Goal: Navigation & Orientation: Find specific page/section

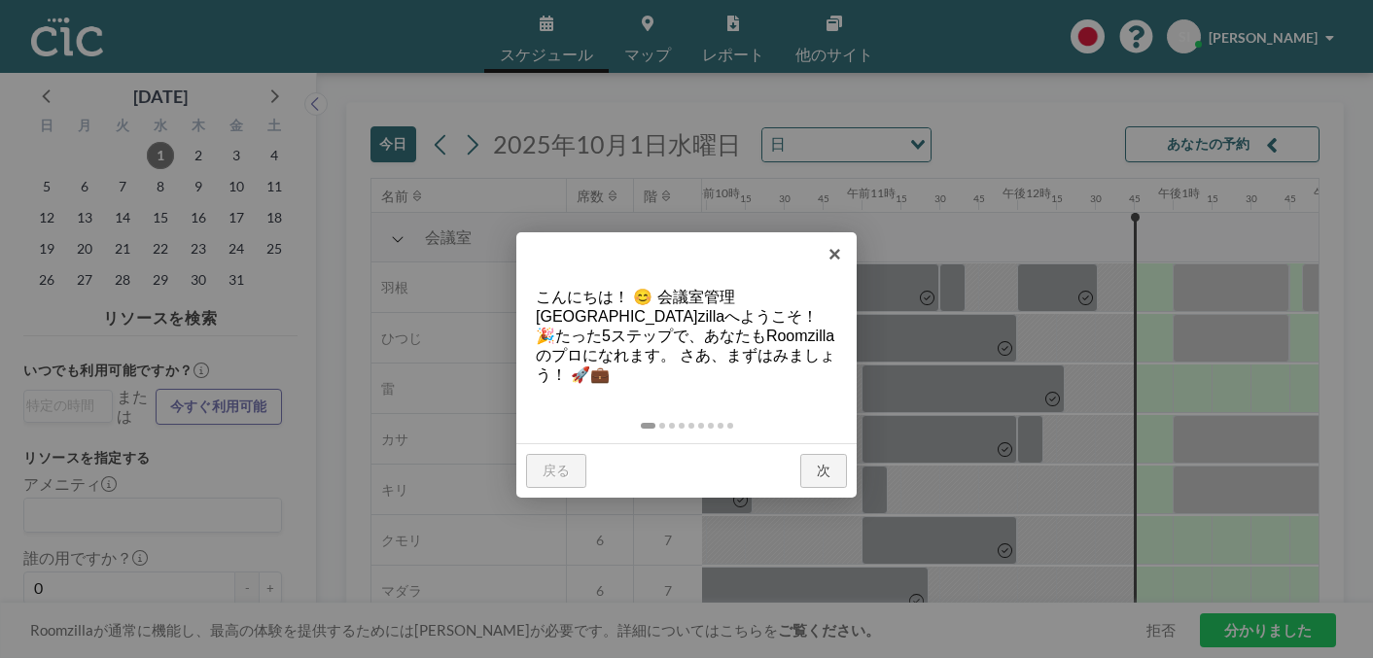
scroll to position [0, 1580]
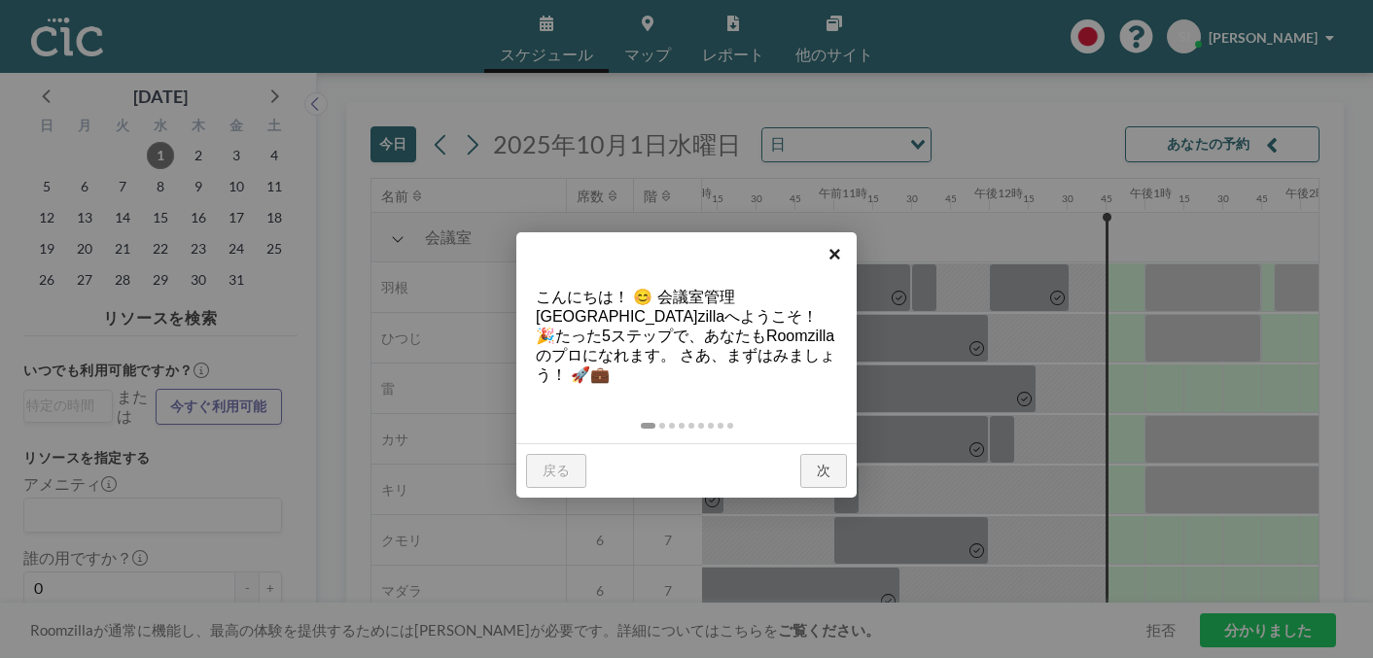
click at [838, 248] on font "×" at bounding box center [834, 254] width 13 height 24
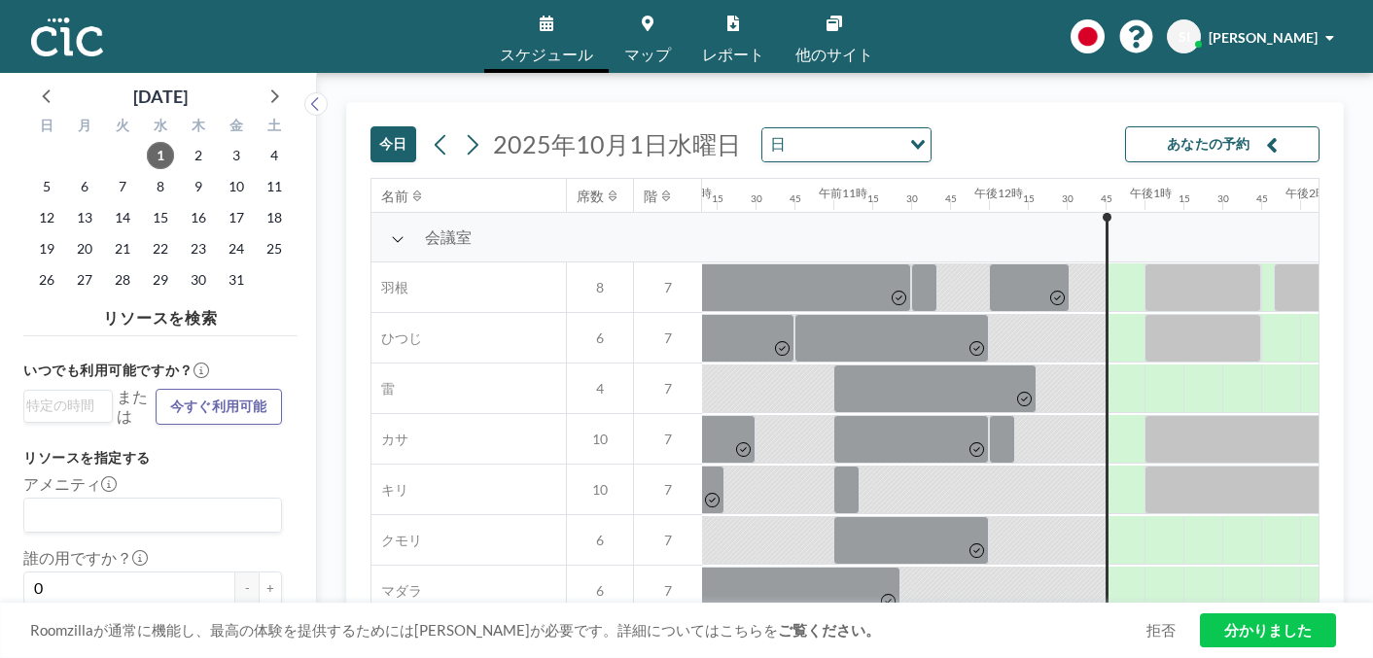
click at [826, 23] on icon at bounding box center [834, 24] width 16 height 16
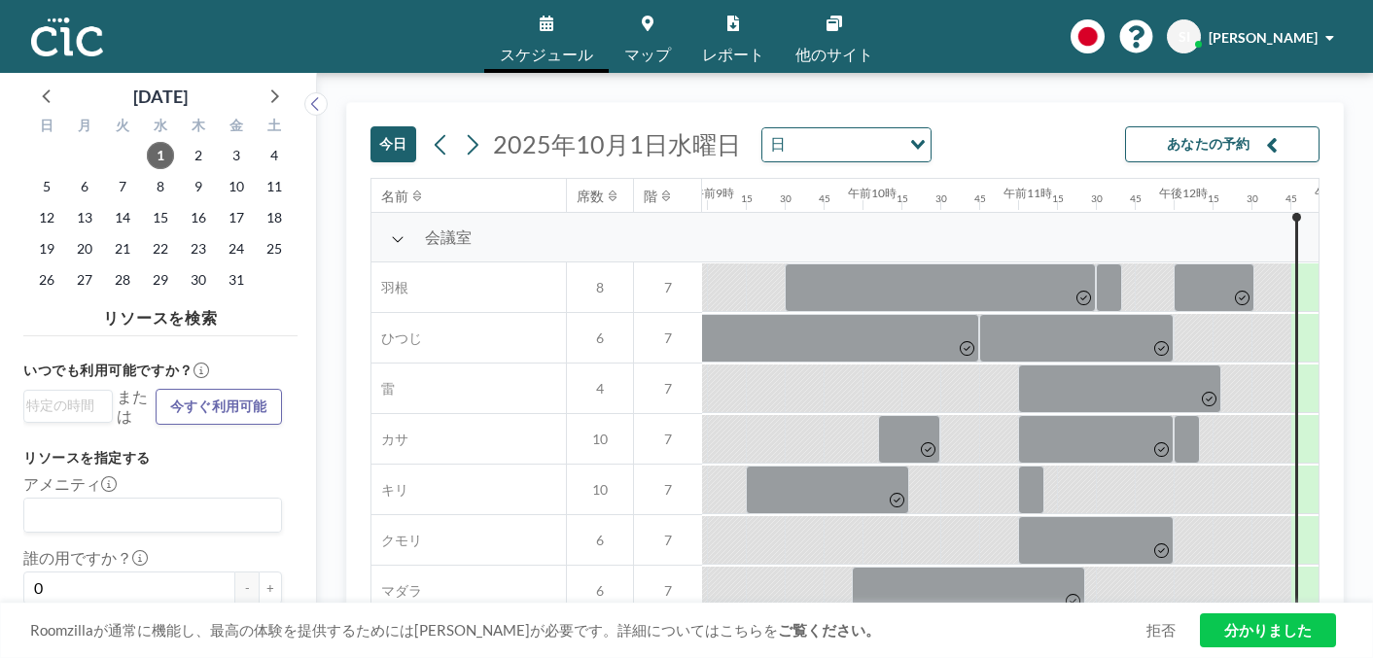
scroll to position [0, 1580]
